Goal: Task Accomplishment & Management: Manage account settings

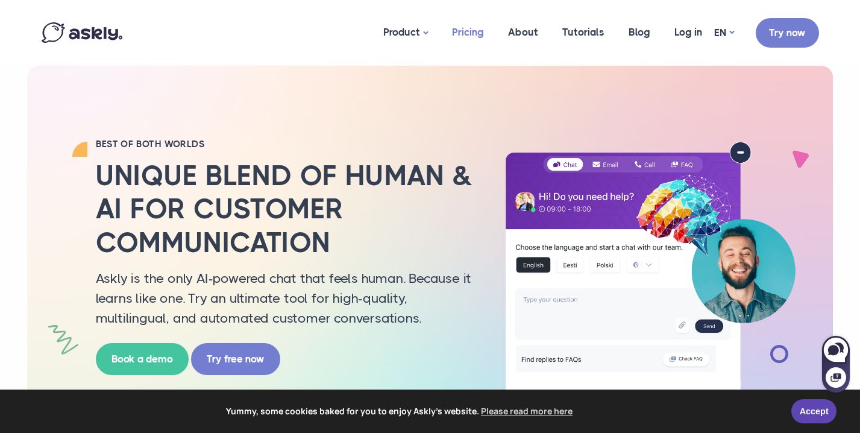
click at [471, 33] on link "Pricing" at bounding box center [468, 32] width 56 height 58
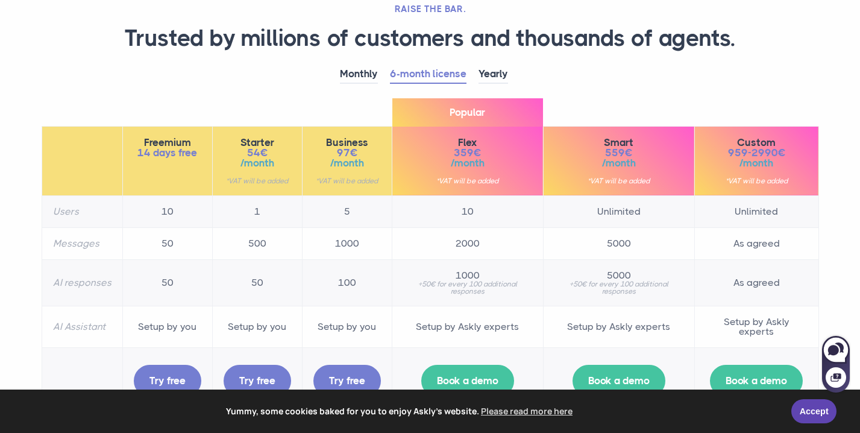
scroll to position [10, 0]
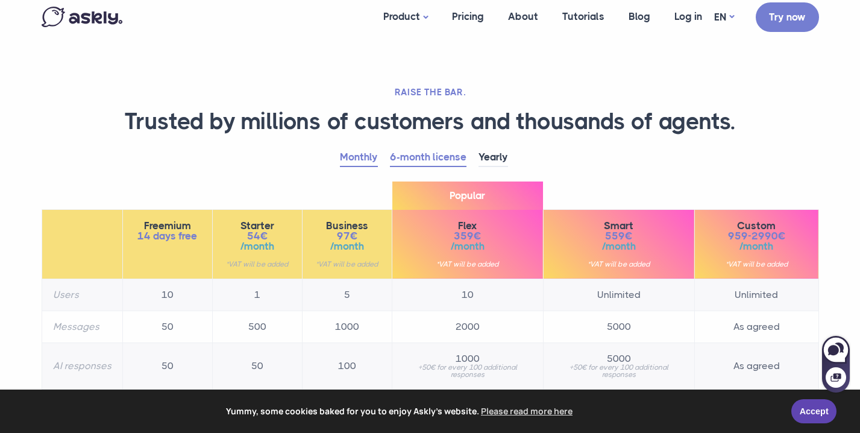
click at [356, 151] on link "Monthly" at bounding box center [359, 157] width 38 height 19
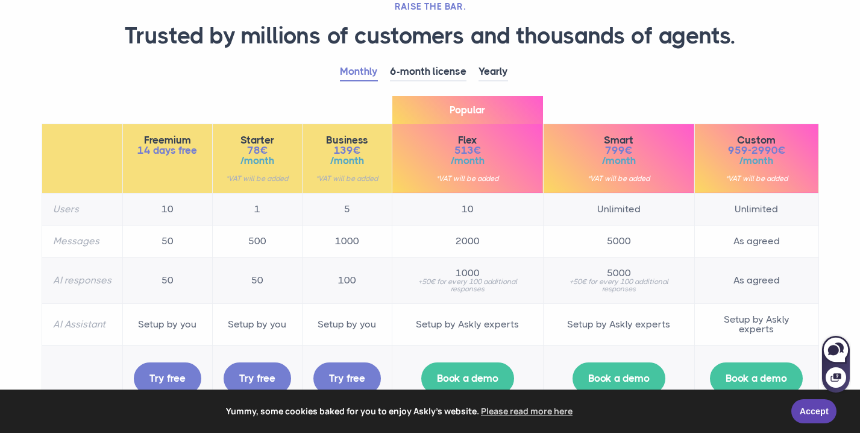
scroll to position [97, 0]
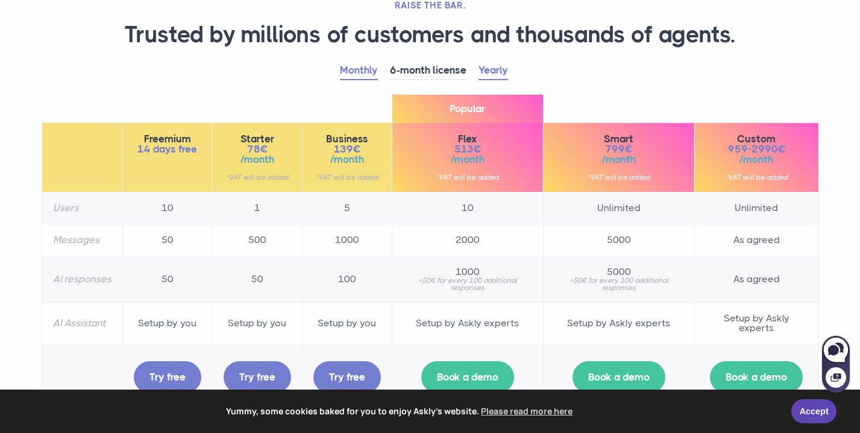
click at [490, 70] on link "Yearly" at bounding box center [494, 70] width 30 height 19
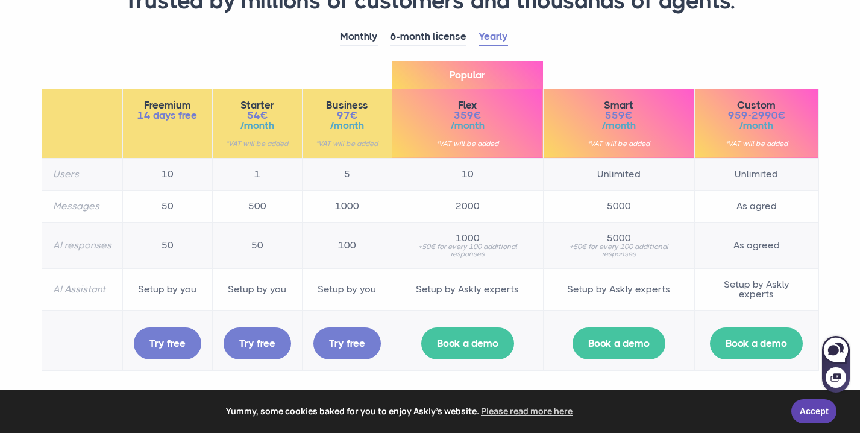
scroll to position [132, 0]
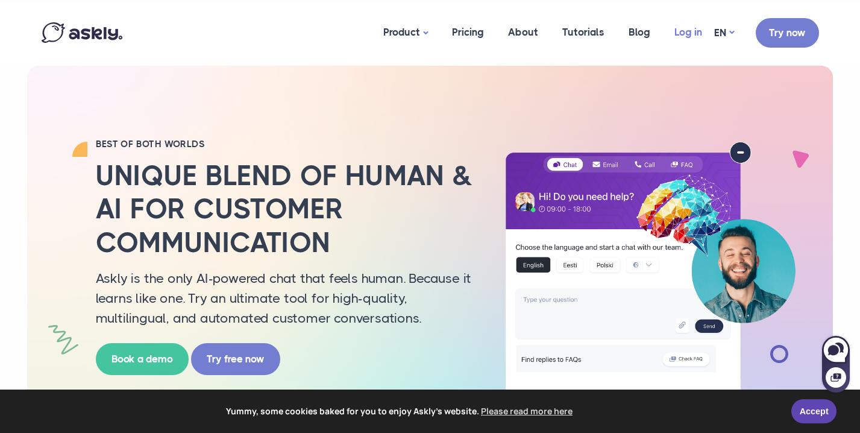
click at [690, 33] on link "Log in" at bounding box center [689, 32] width 52 height 58
drag, startPoint x: 814, startPoint y: 406, endPoint x: 821, endPoint y: 394, distance: 14.3
click at [814, 406] on link "Accept" at bounding box center [814, 411] width 45 height 24
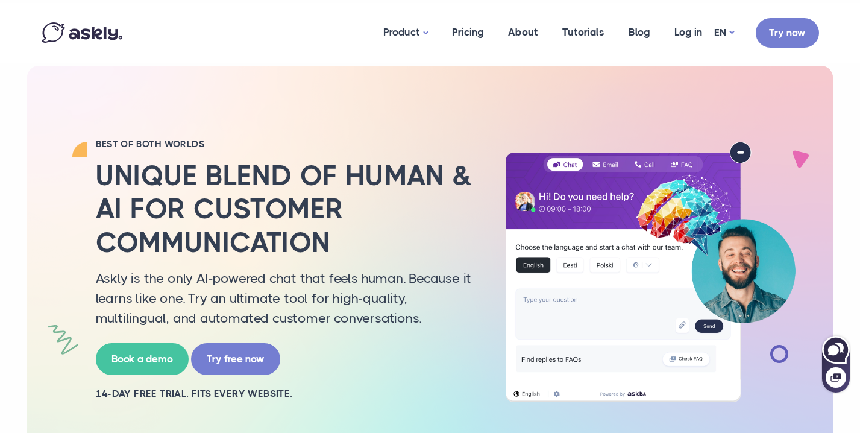
click at [833, 347] on icon at bounding box center [833, 350] width 11 height 10
select select "**"
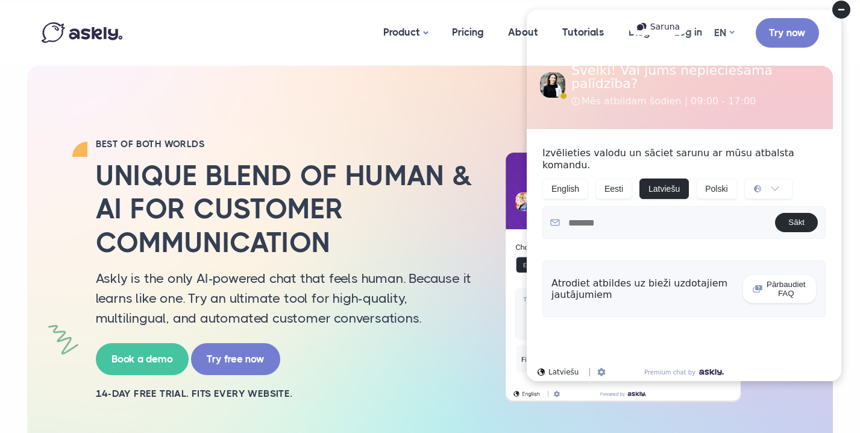
click at [845, 13] on circle at bounding box center [842, 10] width 18 height 18
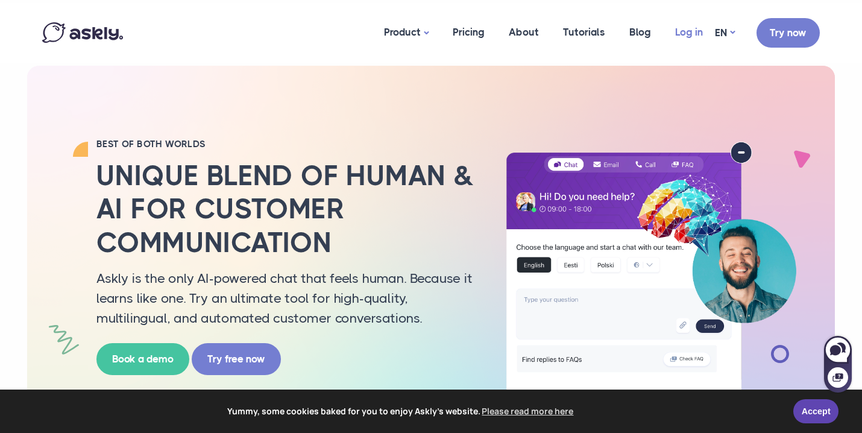
click at [699, 35] on link "Log in" at bounding box center [689, 32] width 52 height 58
